Goal: Task Accomplishment & Management: Use online tool/utility

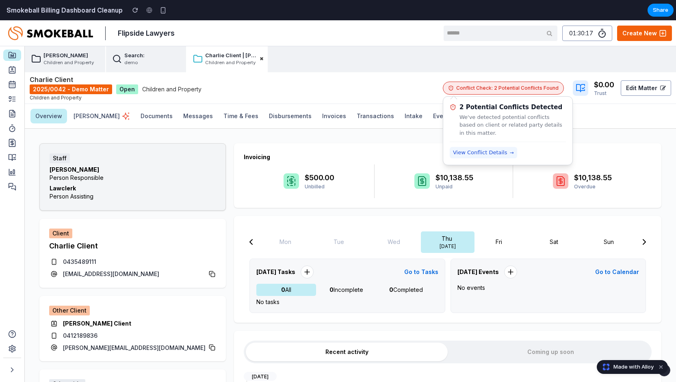
click at [500, 149] on span "View Conflict Details" at bounding box center [480, 153] width 54 height 8
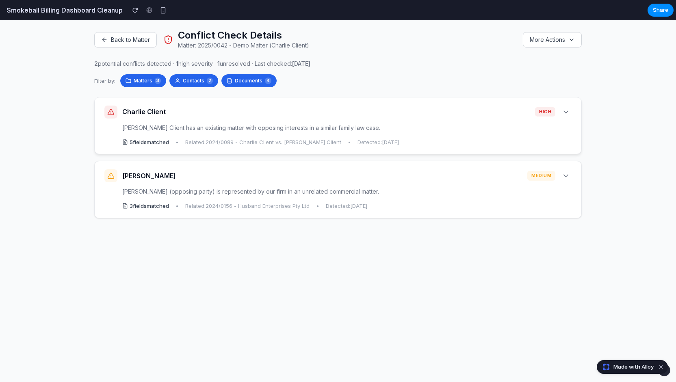
click at [568, 111] on icon at bounding box center [566, 112] width 8 height 8
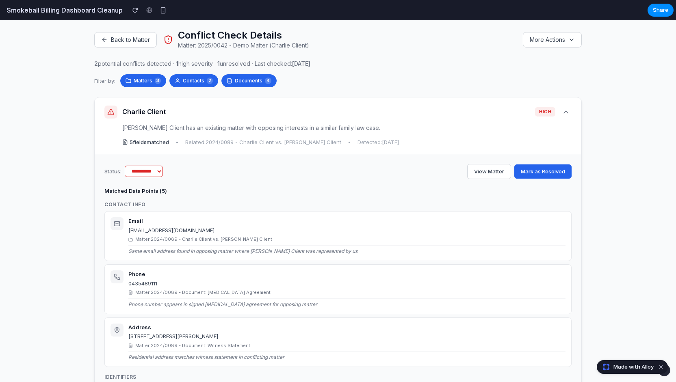
click at [567, 111] on icon at bounding box center [566, 112] width 8 height 8
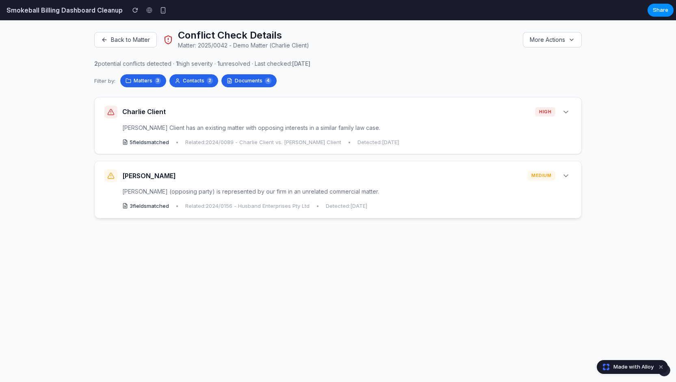
click at [567, 169] on div "[PERSON_NAME] Husband medium" at bounding box center [337, 175] width 467 height 13
select select "*********"
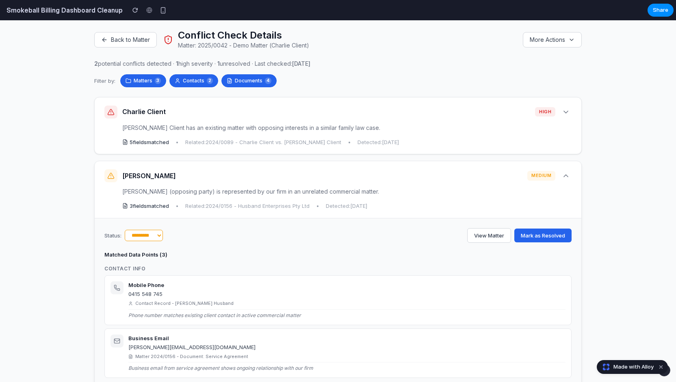
click at [567, 169] on div "[PERSON_NAME] Husband medium" at bounding box center [337, 175] width 467 height 13
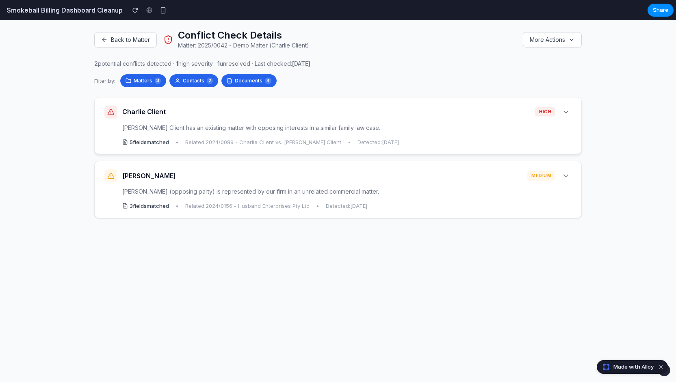
click at [563, 109] on icon at bounding box center [566, 112] width 8 height 8
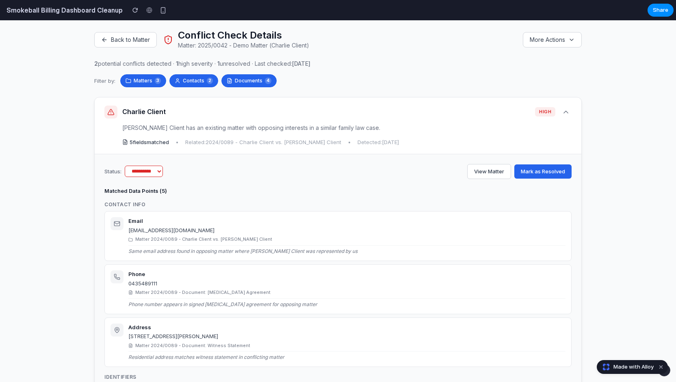
click at [148, 171] on select "**********" at bounding box center [144, 171] width 38 height 11
click at [563, 106] on div "Charlie Client high" at bounding box center [337, 112] width 467 height 13
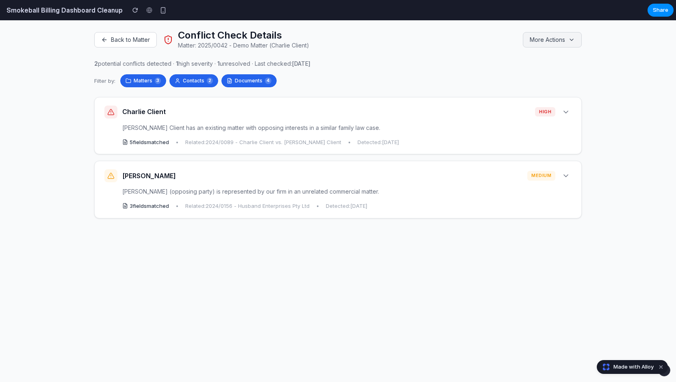
click at [569, 39] on icon at bounding box center [572, 40] width 7 height 7
click at [574, 35] on button "More Actions" at bounding box center [552, 39] width 59 height 15
click at [276, 106] on div "Charlie Client high" at bounding box center [337, 112] width 467 height 13
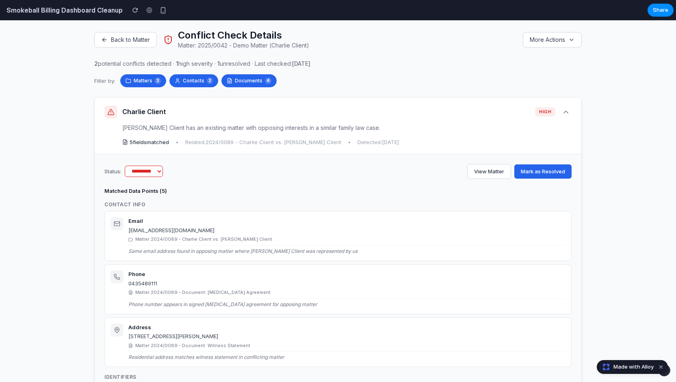
click at [276, 106] on div "Charlie Client high" at bounding box center [337, 112] width 467 height 13
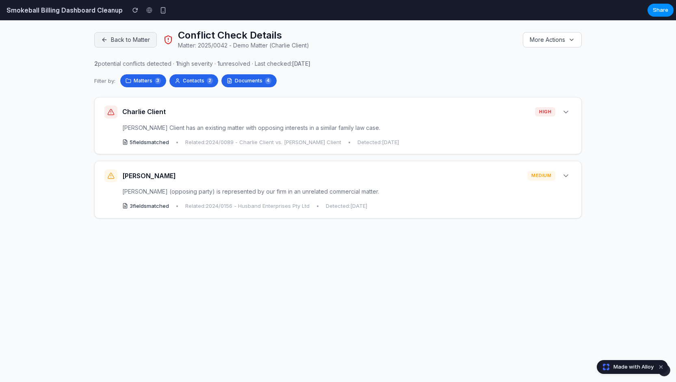
click at [116, 36] on button "Back to Matter" at bounding box center [125, 39] width 63 height 15
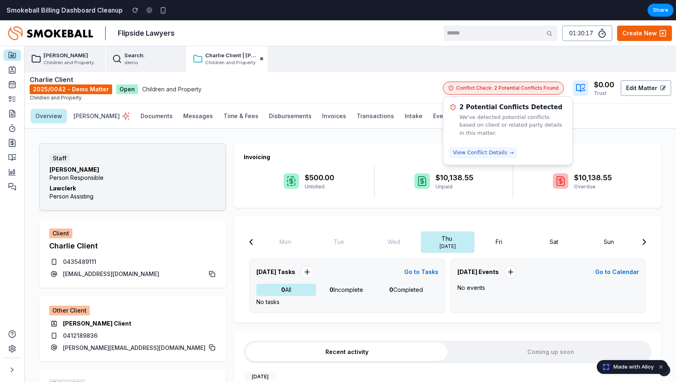
click at [487, 149] on span "View Conflict Details" at bounding box center [480, 153] width 54 height 8
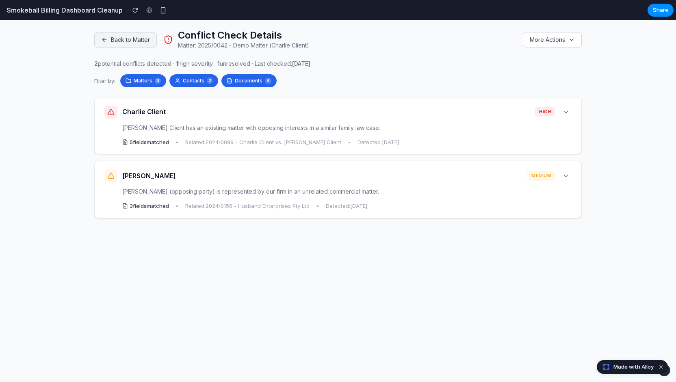
click at [134, 44] on button "Back to Matter" at bounding box center [125, 39] width 63 height 15
